Goal: Information Seeking & Learning: Learn about a topic

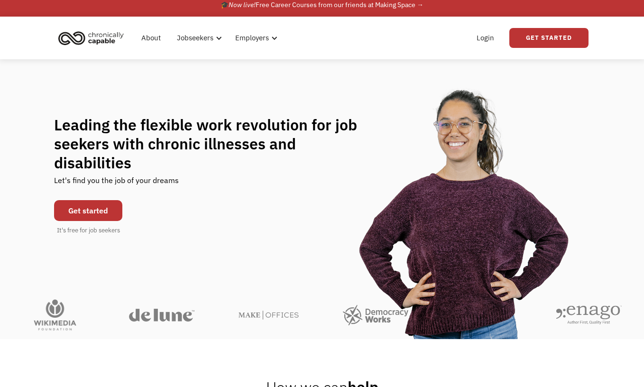
scroll to position [10, 0]
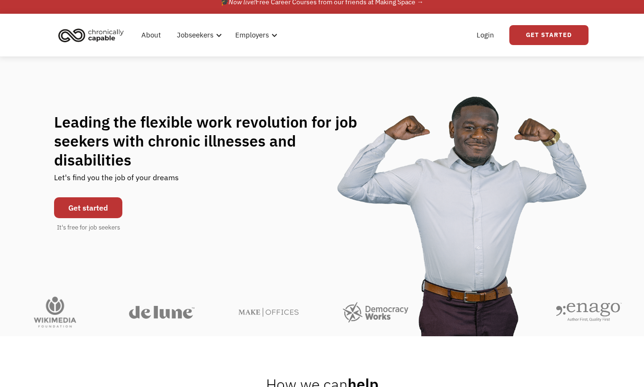
click at [99, 204] on link "Get started" at bounding box center [88, 207] width 68 height 21
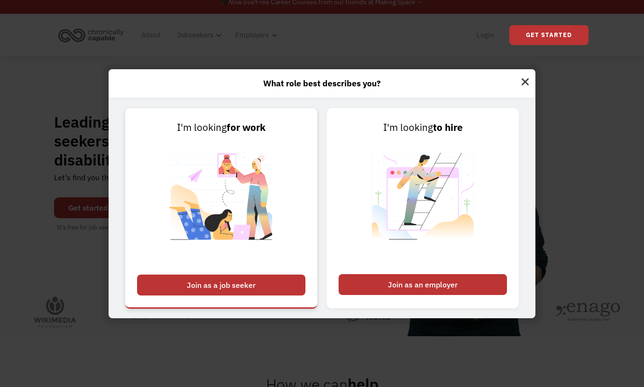
click at [209, 282] on div "Join as a job seeker" at bounding box center [221, 285] width 168 height 21
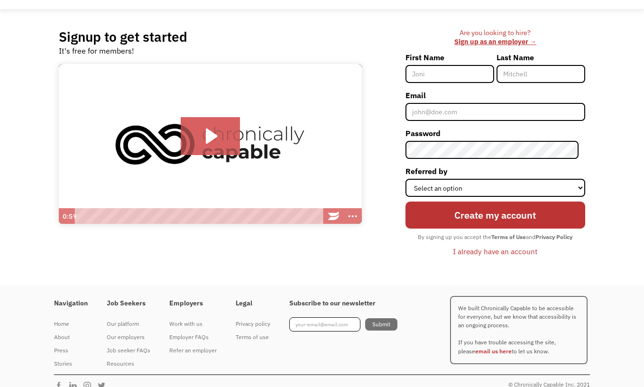
scroll to position [57, 0]
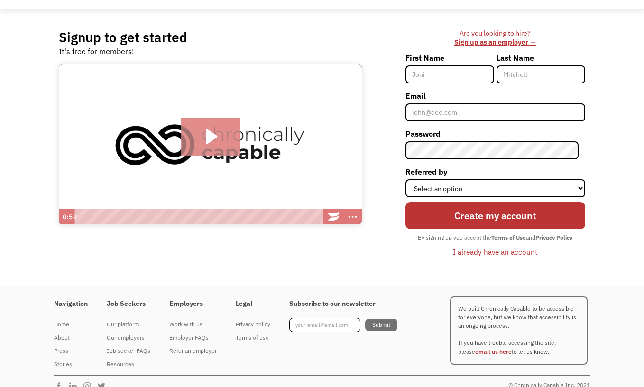
click at [222, 137] on icon "Play Video: Introducing Chronically Capable" at bounding box center [210, 137] width 59 height 38
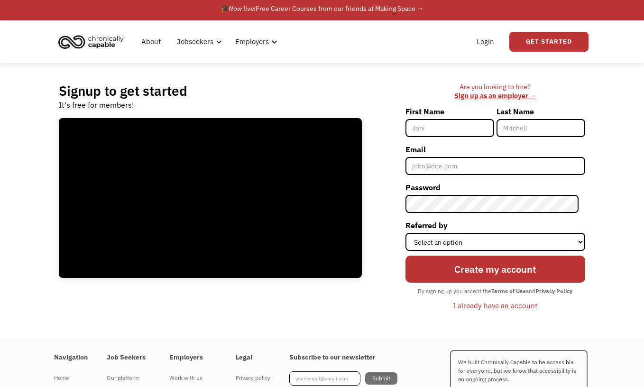
scroll to position [0, 0]
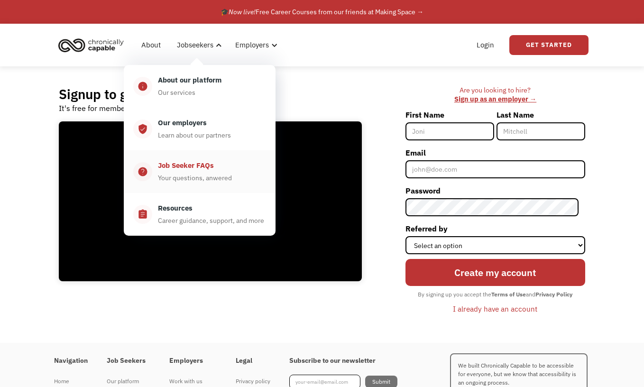
click at [202, 161] on div "Job Seeker FAQs" at bounding box center [186, 165] width 56 height 11
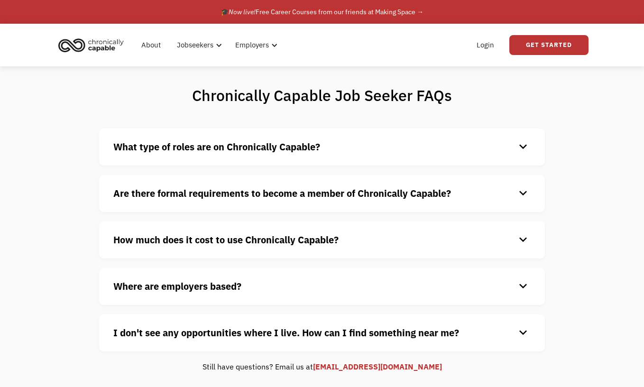
click at [211, 146] on strong "What type of roles are on Chronically Capable?" at bounding box center [216, 146] width 207 height 13
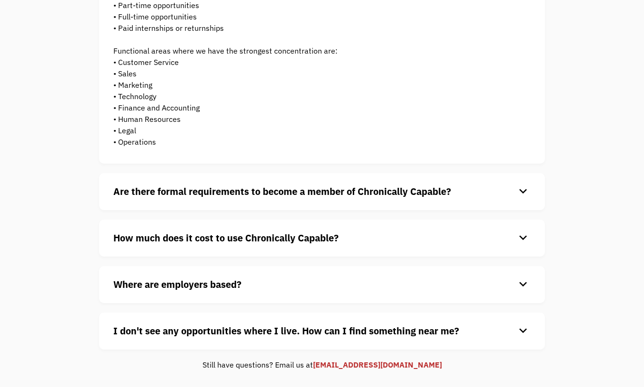
scroll to position [194, 0]
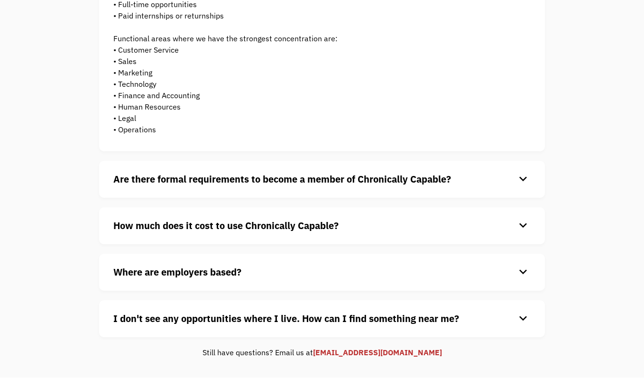
click at [211, 168] on div "Are there formal requirements to become a member of Chronically Capable? keyboa…" at bounding box center [322, 179] width 446 height 37
click at [211, 174] on strong "Are there formal requirements to become a member of Chronically Capable?" at bounding box center [282, 179] width 338 height 13
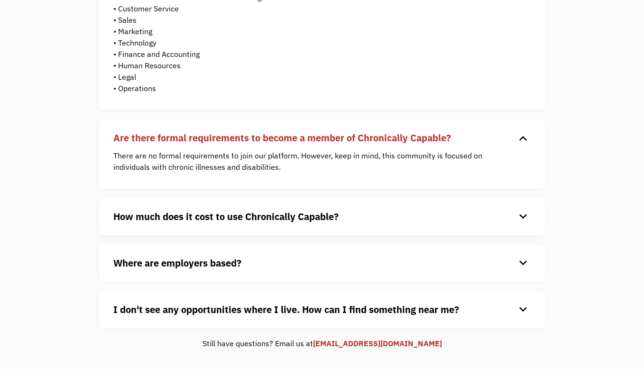
scroll to position [242, 0]
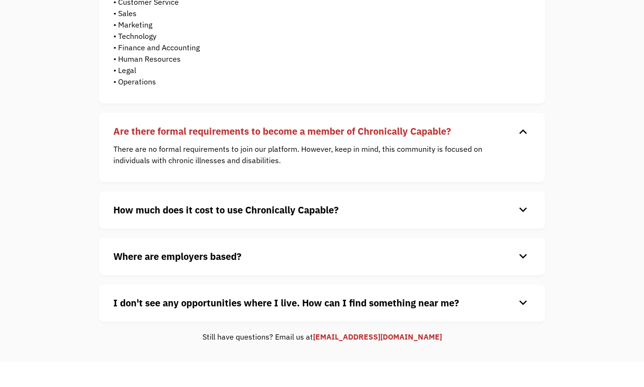
click at [215, 214] on strong "How much does it cost to use Chronically Capable?" at bounding box center [225, 209] width 225 height 13
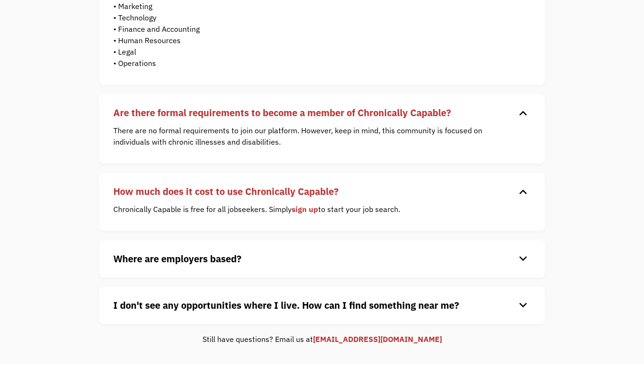
scroll to position [262, 0]
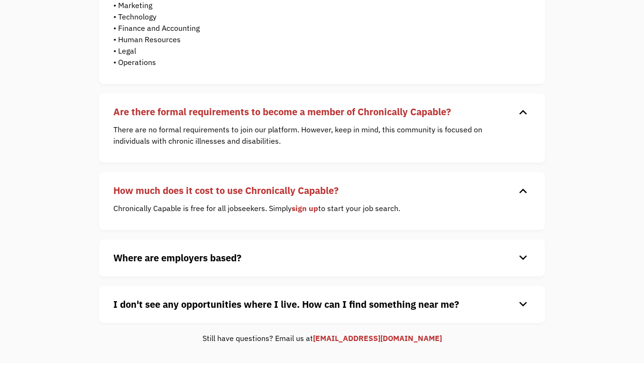
click at [219, 252] on strong "Where are employers based?" at bounding box center [177, 257] width 128 height 13
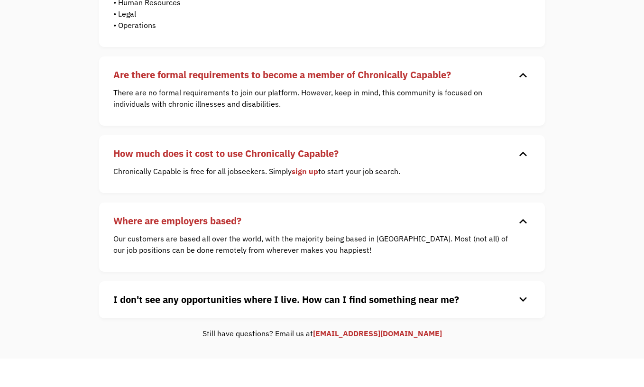
scroll to position [300, 0]
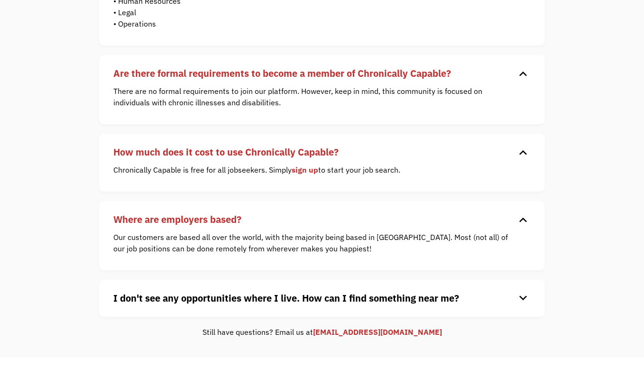
click at [221, 302] on strong "I don't see any opportunities where I live. How can I find something near me?" at bounding box center [286, 298] width 346 height 13
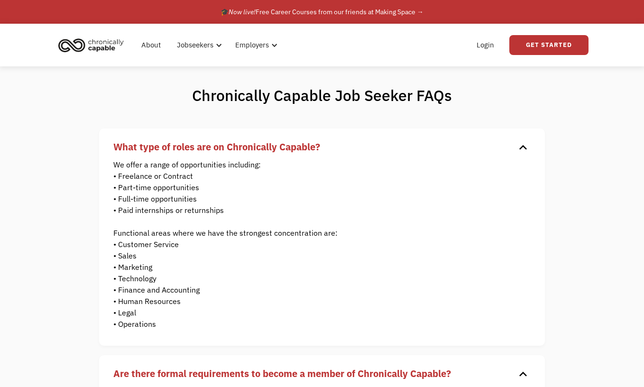
scroll to position [0, 0]
click at [102, 48] on img "home" at bounding box center [90, 45] width 71 height 21
